Goal: Task Accomplishment & Management: Use online tool/utility

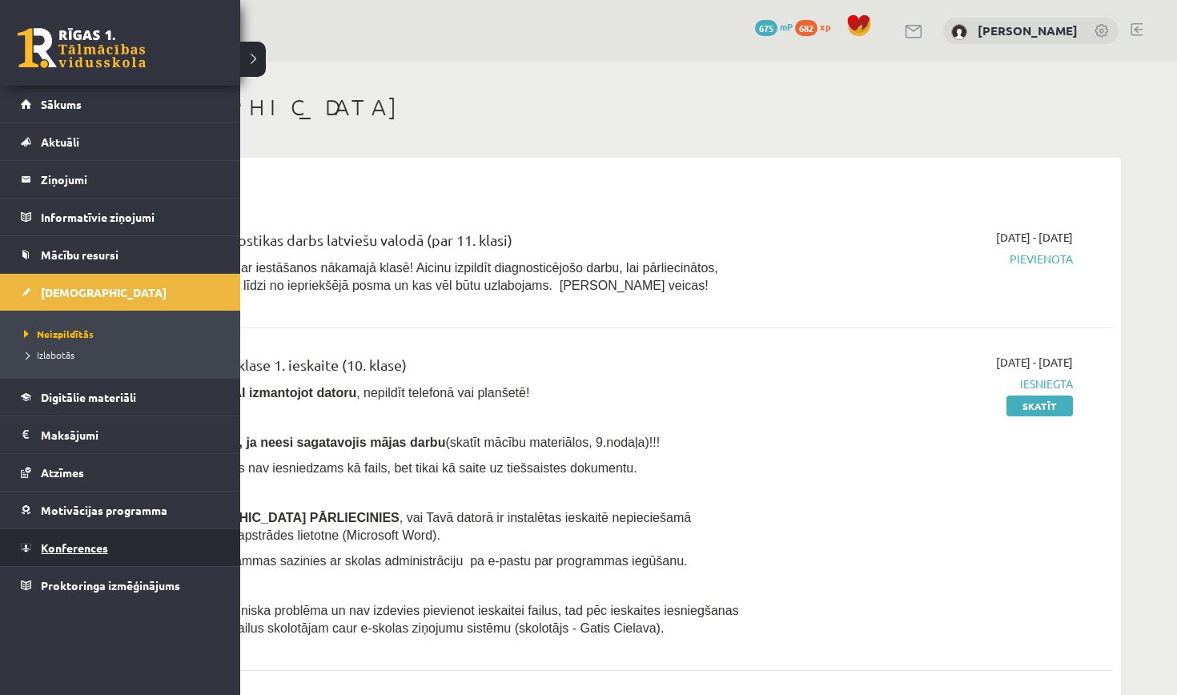
click at [66, 553] on span "Konferences" at bounding box center [74, 547] width 67 height 14
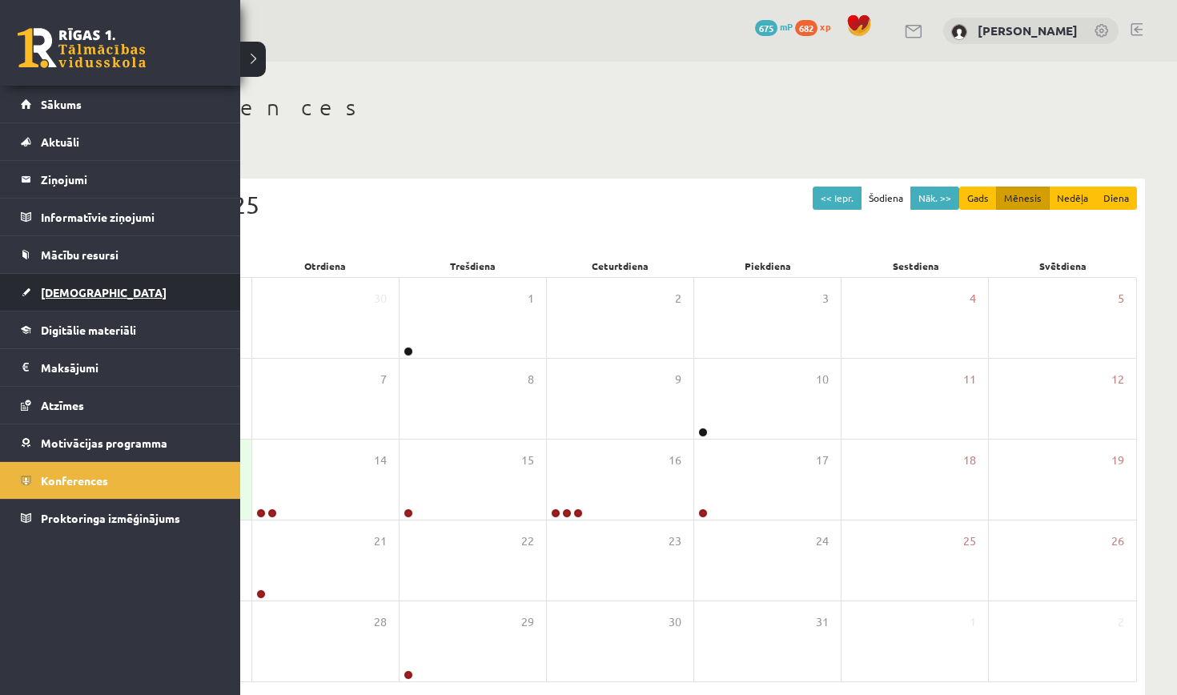
click at [53, 290] on span "[DEMOGRAPHIC_DATA]" at bounding box center [104, 292] width 126 height 14
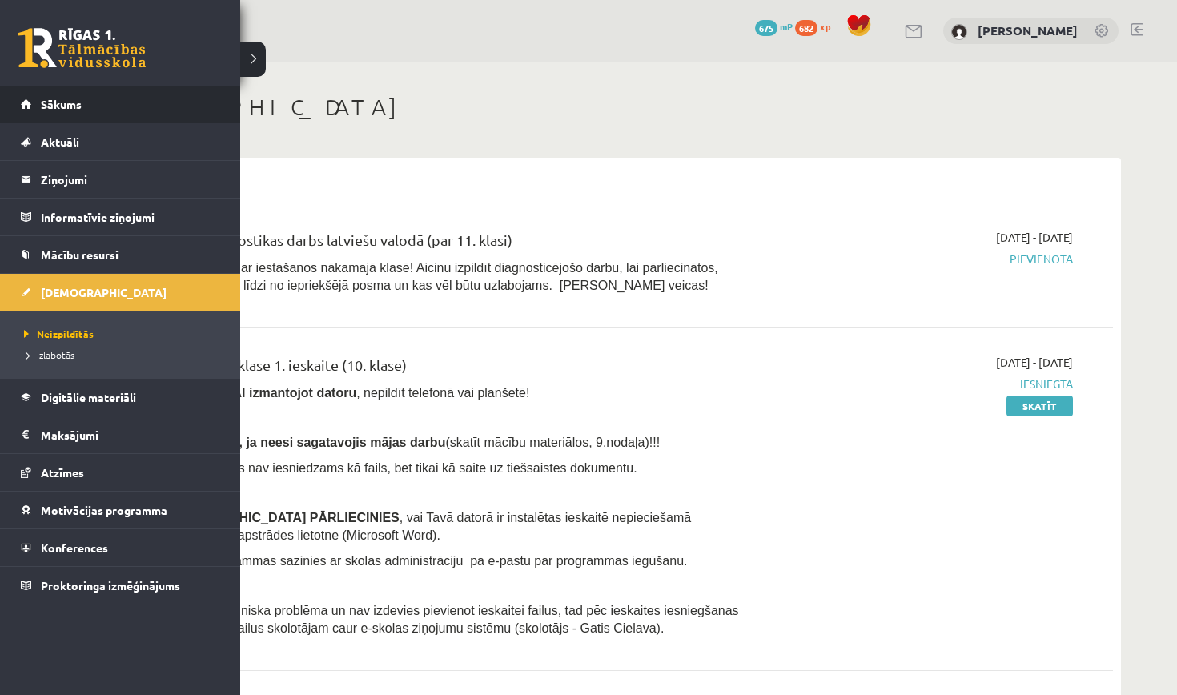
click at [42, 106] on span "Sākums" at bounding box center [61, 104] width 41 height 14
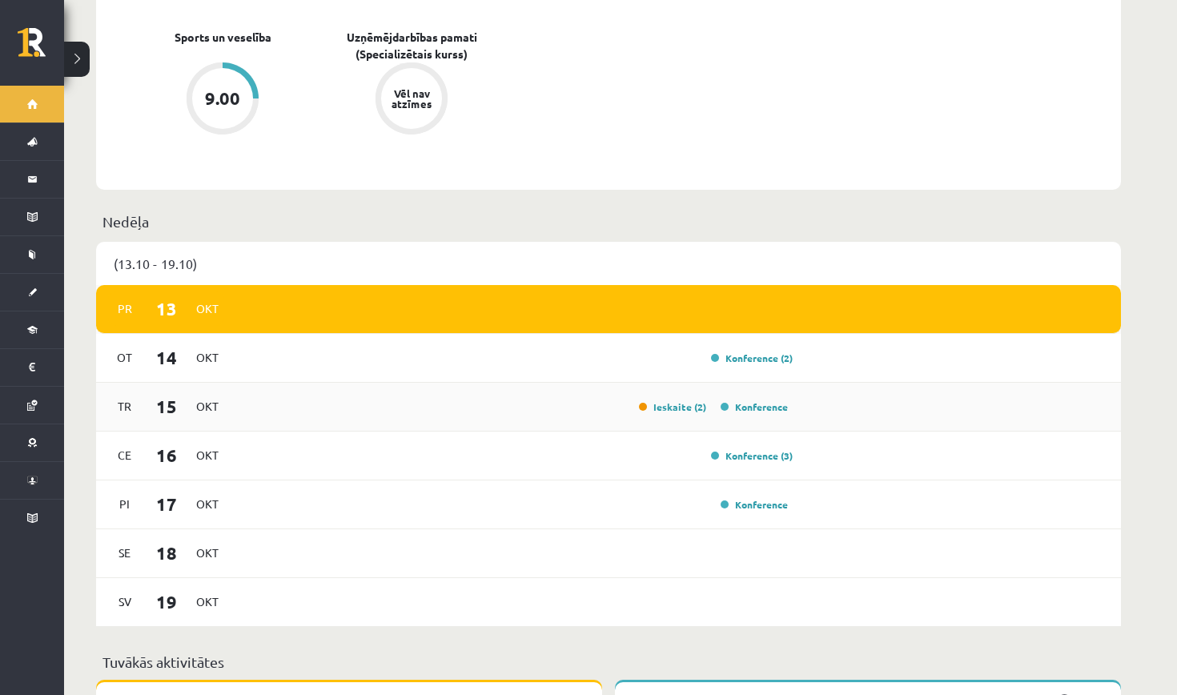
scroll to position [831, 0]
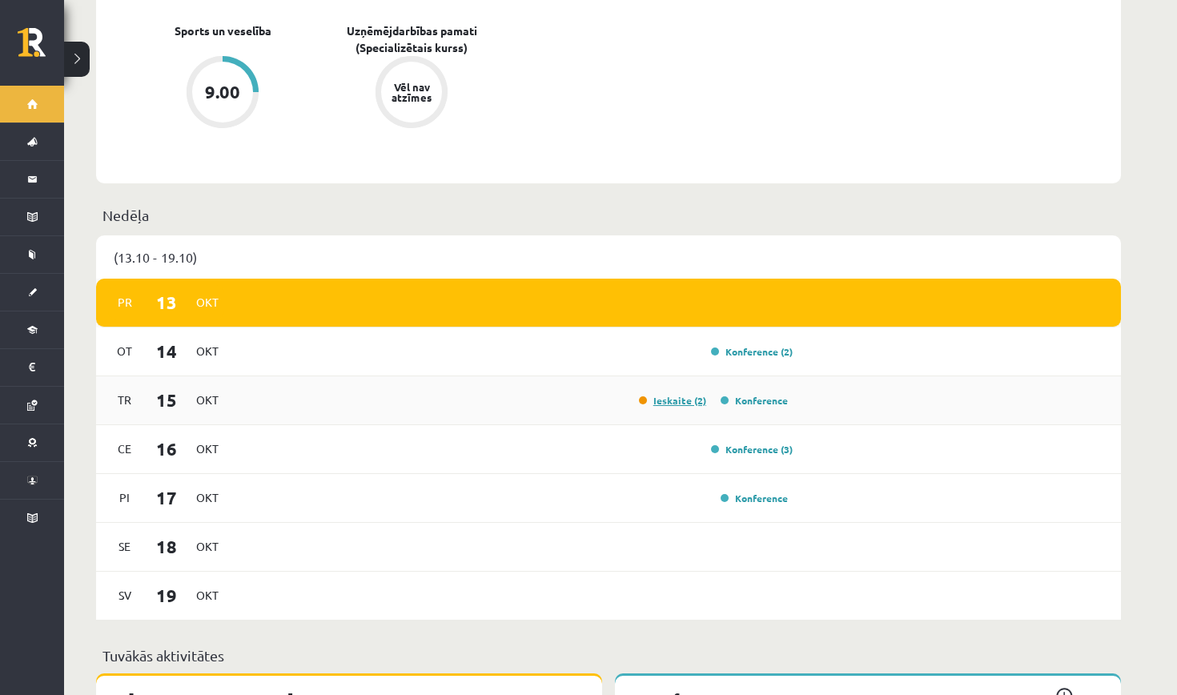
click at [677, 394] on link "Ieskaite (2)" at bounding box center [672, 400] width 67 height 13
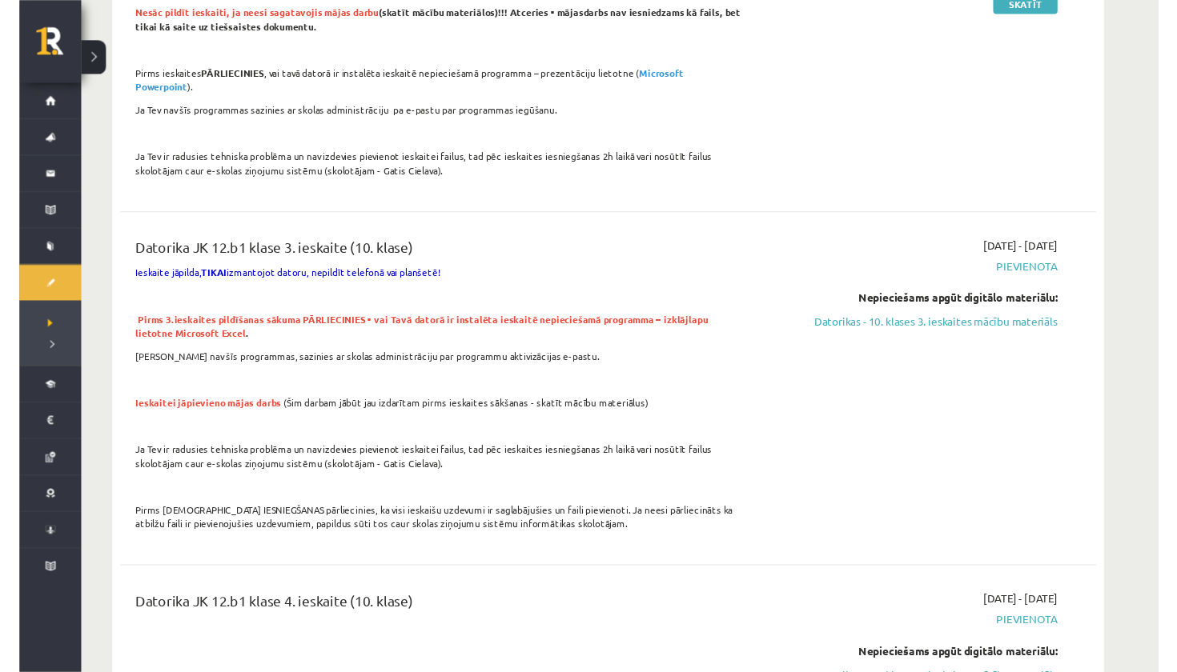
scroll to position [750, 0]
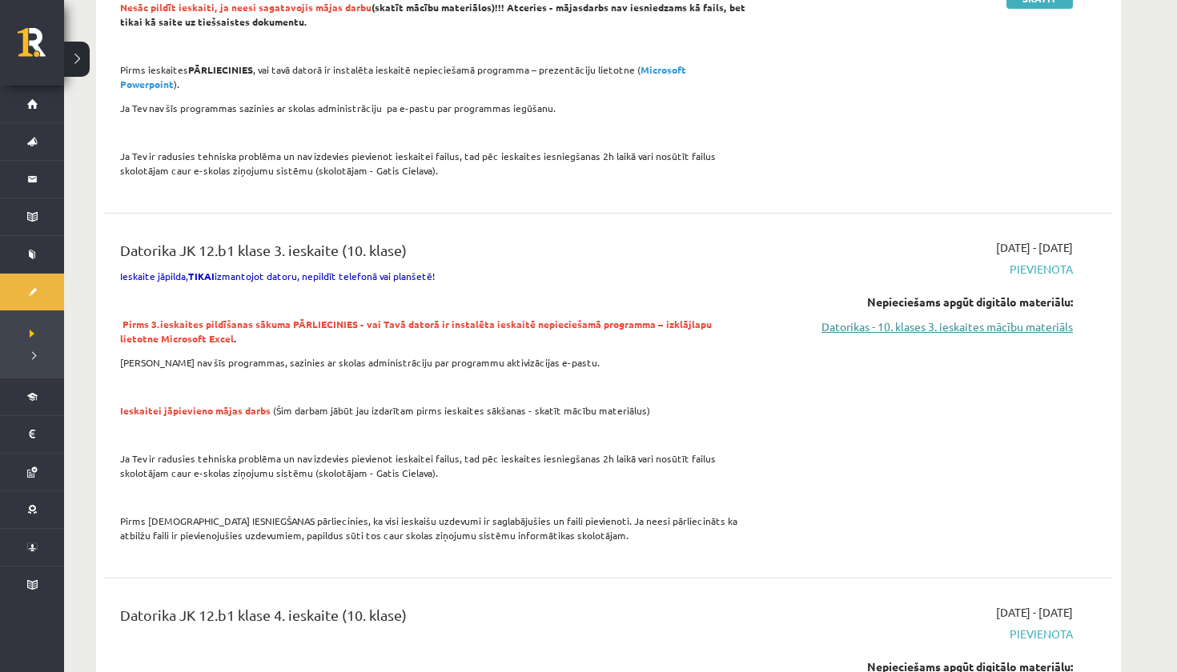
click at [895, 319] on link "Datorikas - 10. klases 3. ieskaites mācību materiāls" at bounding box center [922, 327] width 302 height 17
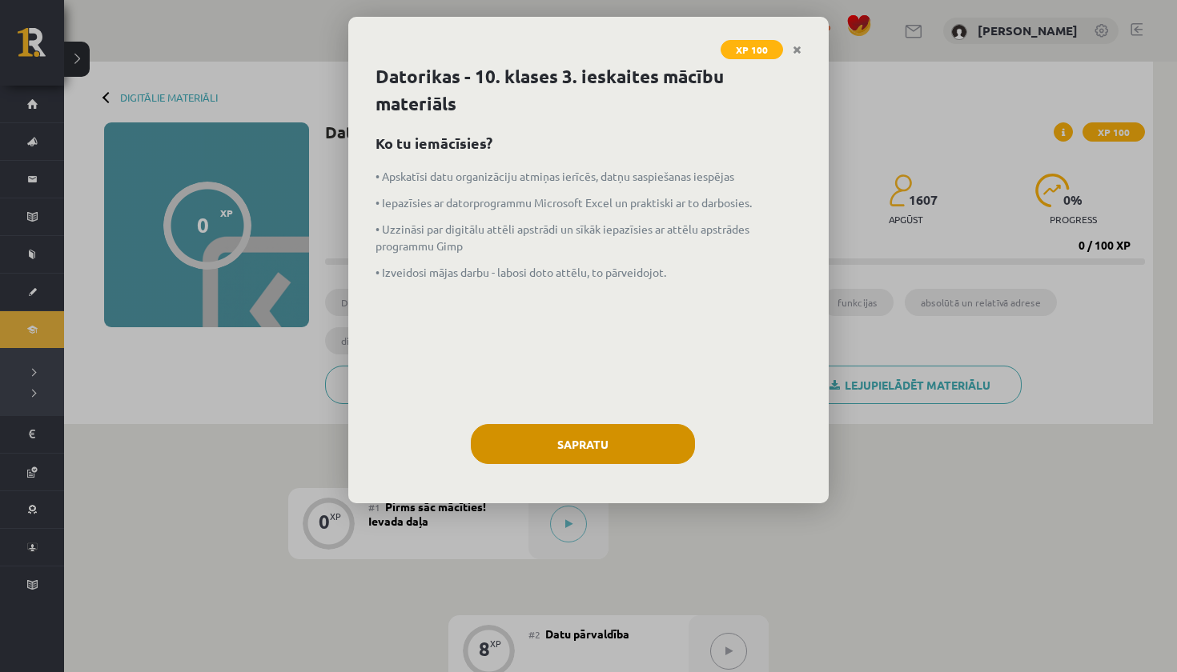
click at [588, 441] on button "Sapratu" at bounding box center [583, 444] width 224 height 40
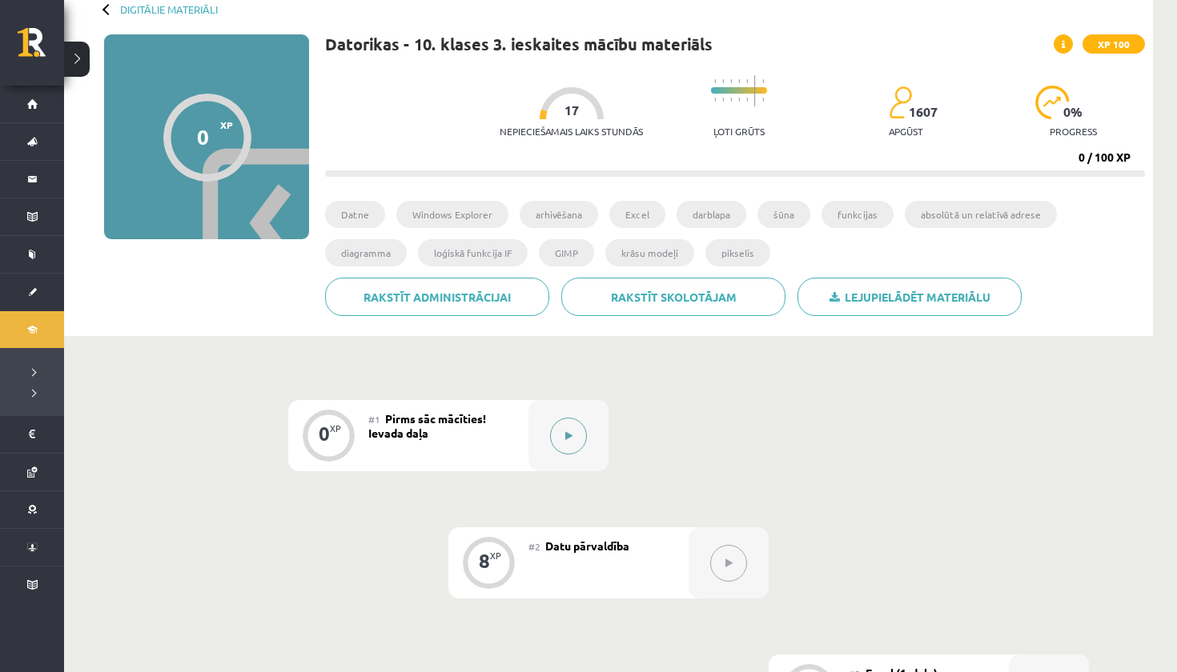
scroll to position [94, 0]
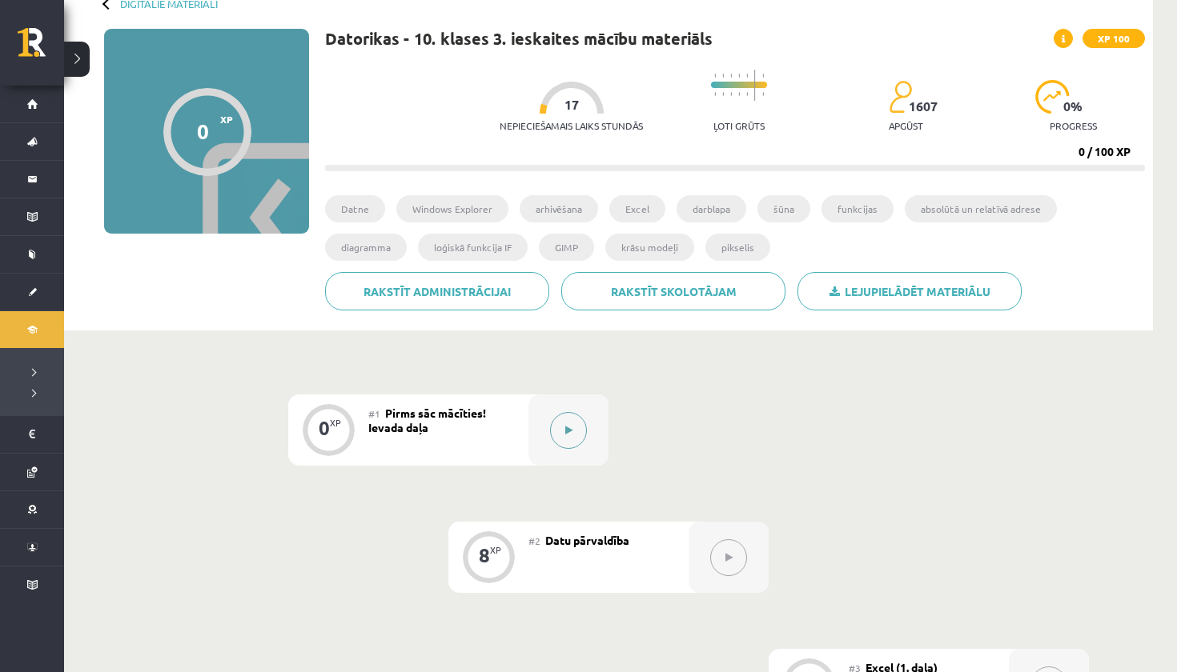
click at [559, 438] on button at bounding box center [568, 430] width 37 height 37
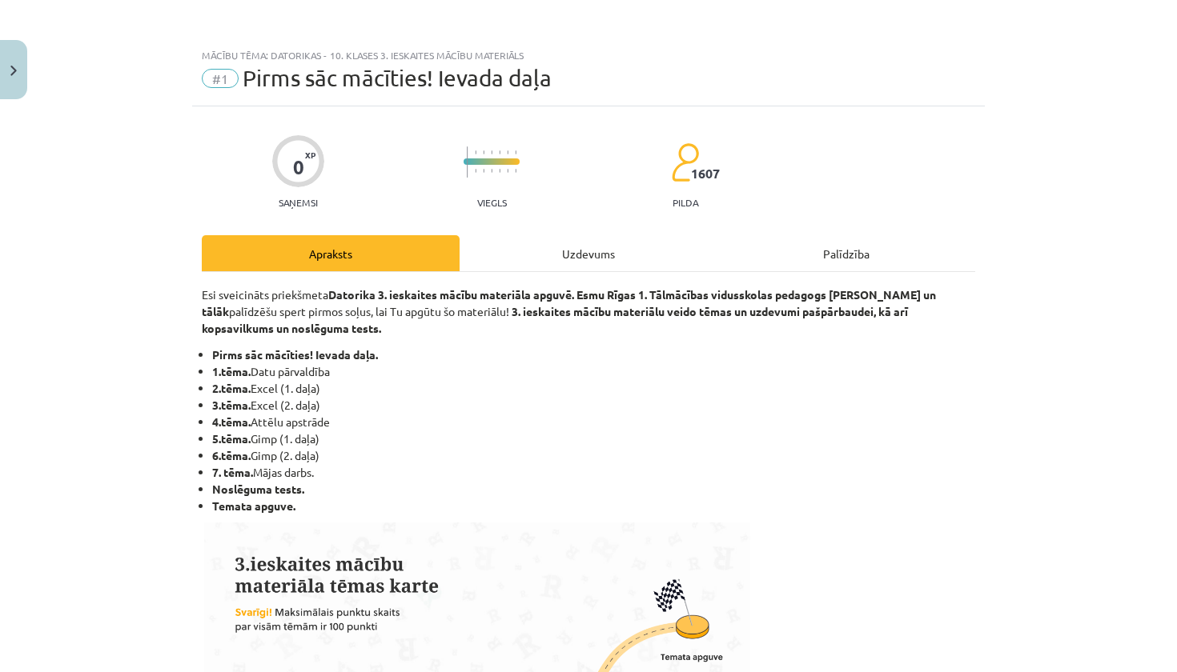
scroll to position [-2, 0]
click at [580, 243] on div "Uzdevums" at bounding box center [588, 253] width 258 height 36
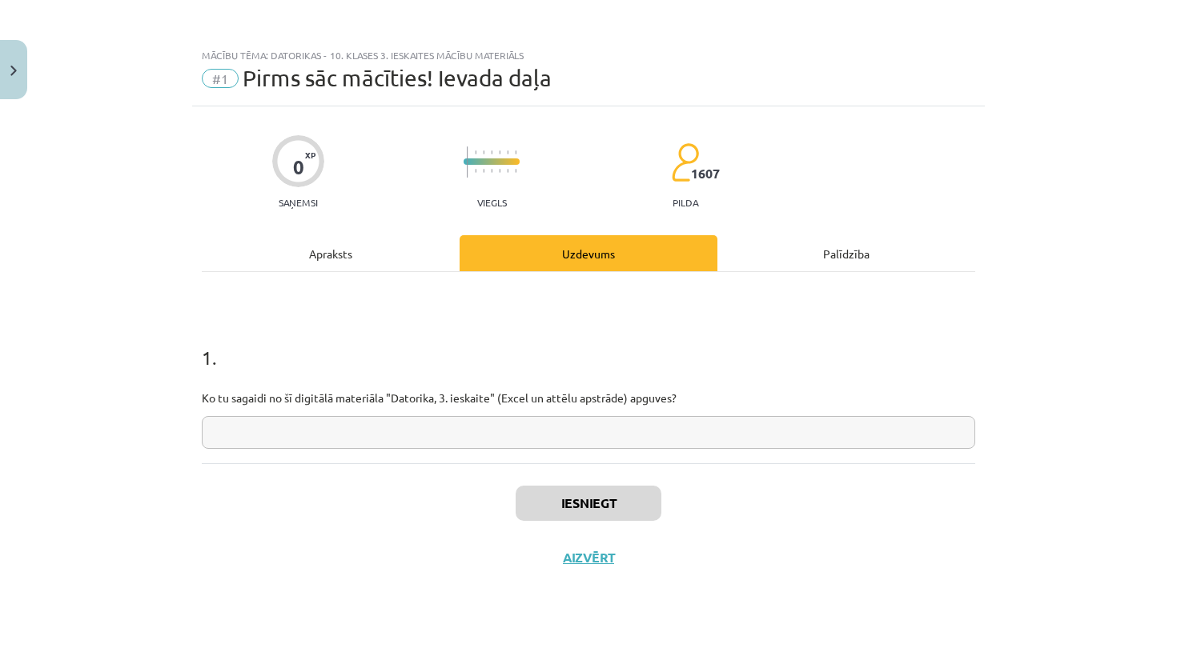
click at [320, 423] on input "text" at bounding box center [588, 432] width 773 height 33
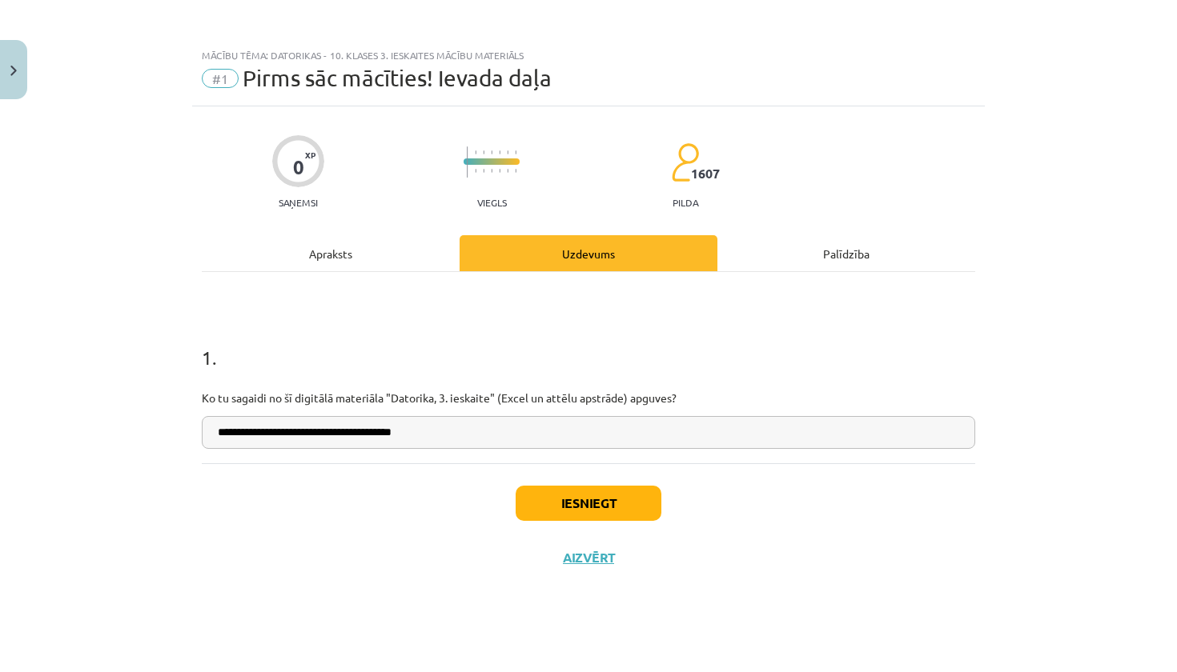
type input "**********"
click at [559, 496] on button "Iesniegt" at bounding box center [589, 503] width 146 height 35
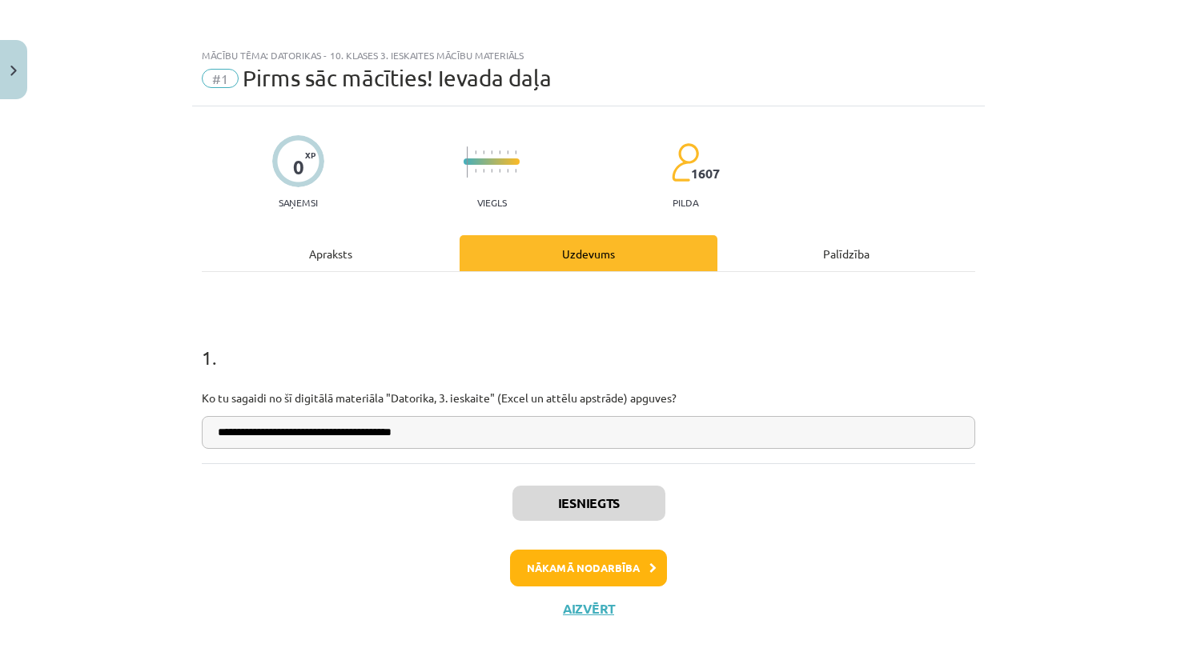
click at [587, 563] on button "Nākamā nodarbība" at bounding box center [588, 568] width 157 height 37
